Goal: Transaction & Acquisition: Book appointment/travel/reservation

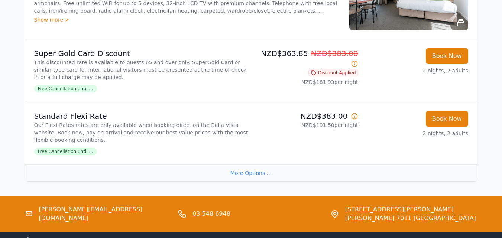
scroll to position [976, 0]
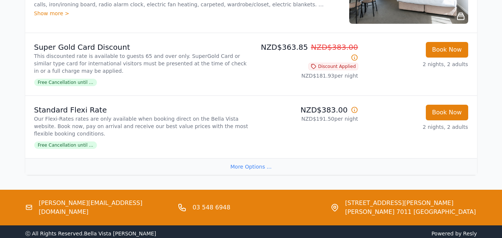
click at [258, 168] on div "More Options ..." at bounding box center [251, 166] width 452 height 17
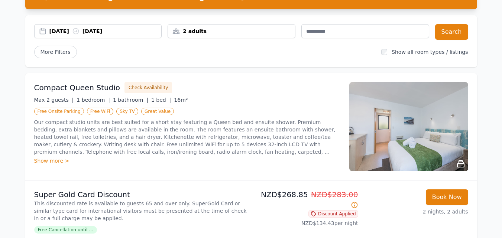
scroll to position [57, 0]
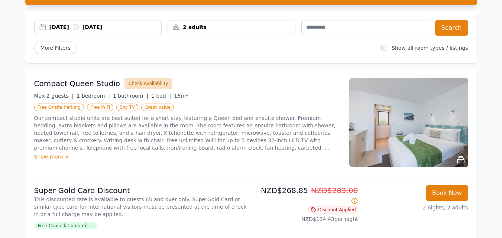
click at [132, 84] on button "Check Availability" at bounding box center [149, 83] width 48 height 11
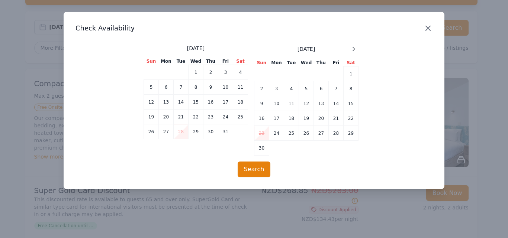
click at [428, 28] on icon "button" at bounding box center [428, 28] width 4 height 4
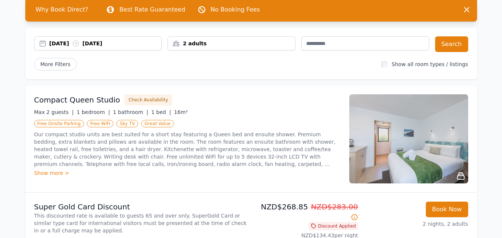
scroll to position [0, 0]
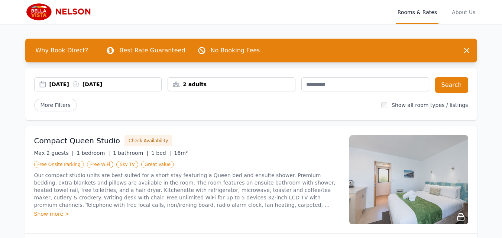
click at [202, 85] on div "2 adults" at bounding box center [231, 84] width 127 height 7
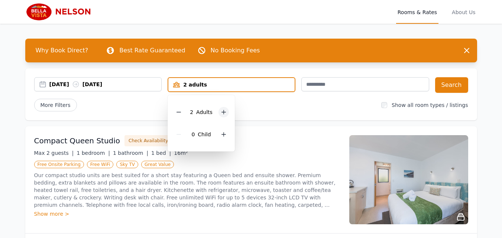
click at [224, 112] on icon at bounding box center [224, 112] width 6 height 6
click at [451, 83] on button "Search" at bounding box center [451, 85] width 33 height 16
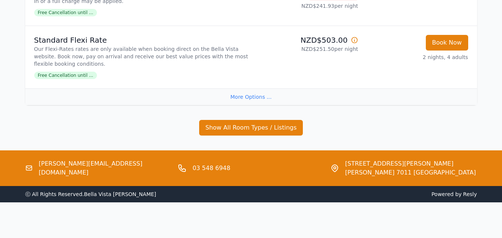
scroll to position [252, 0]
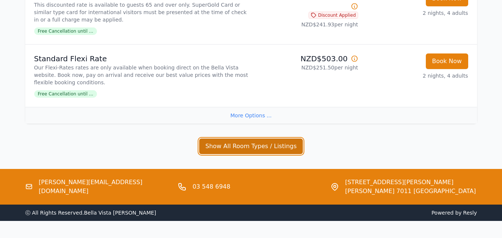
click at [260, 146] on button "Show All Room Types / Listings" at bounding box center [251, 147] width 104 height 16
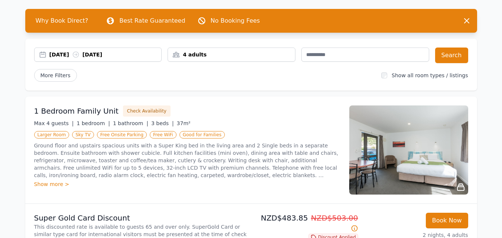
scroll to position [23, 0]
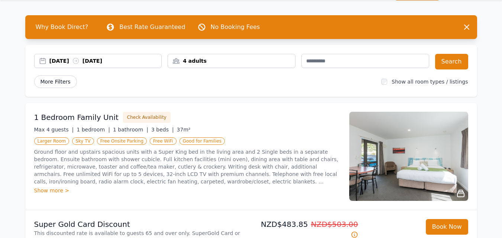
click at [59, 80] on span "More Filters" at bounding box center [55, 81] width 43 height 13
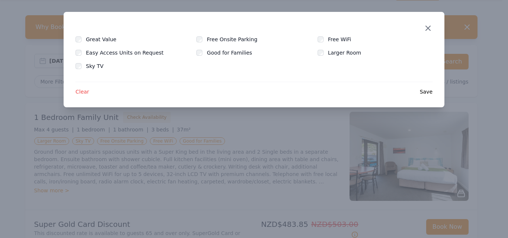
click at [429, 25] on icon "button" at bounding box center [428, 28] width 9 height 9
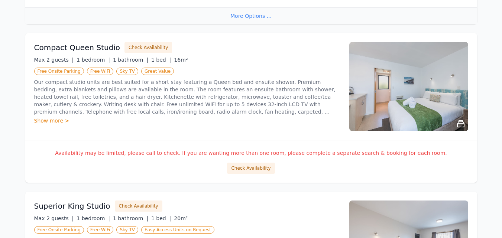
scroll to position [353, 0]
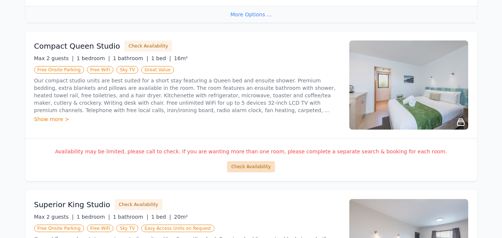
click at [253, 165] on button "Check Availability" at bounding box center [251, 166] width 48 height 11
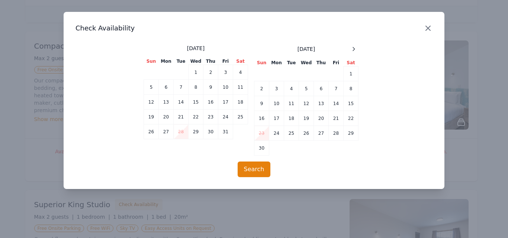
click at [428, 28] on icon "button" at bounding box center [428, 28] width 4 height 4
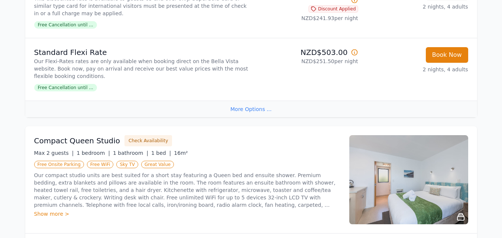
scroll to position [257, 0]
